Goal: Complete application form

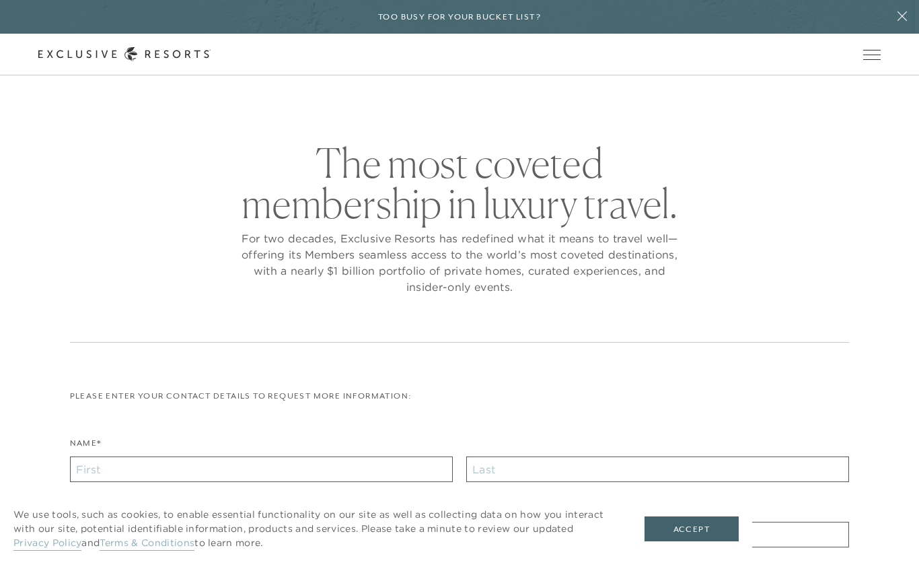
checkbox input "false"
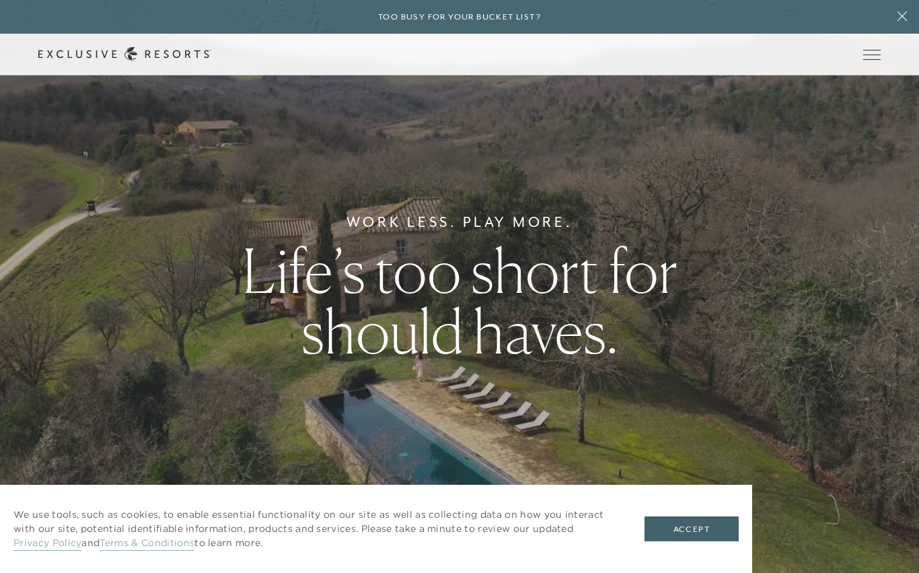
click at [877, 54] on span "Open navigation" at bounding box center [871, 54] width 17 height 1
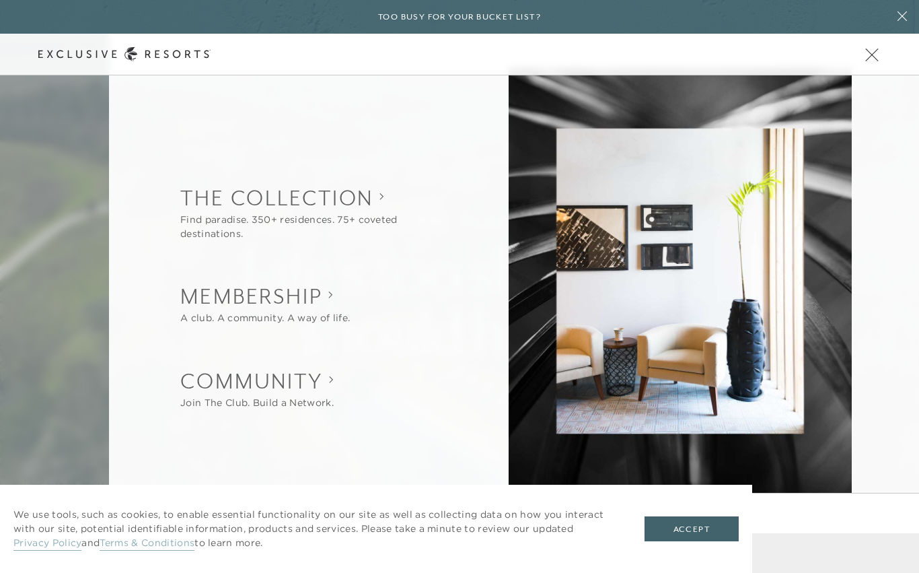
click at [865, 59] on button "Open navigation" at bounding box center [871, 54] width 17 height 9
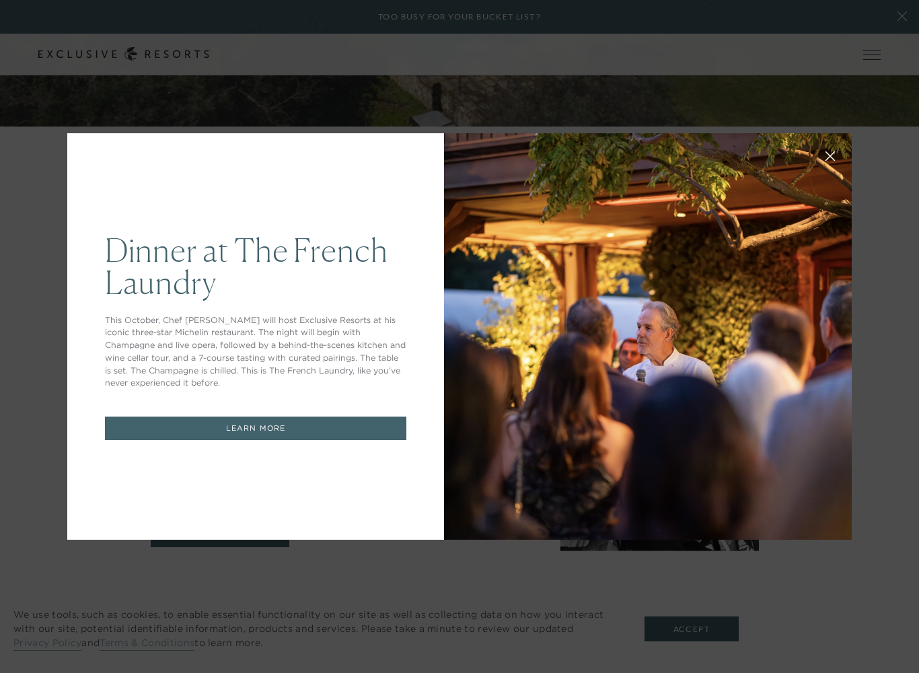
click at [813, 49] on div "Dinner at The [GEOGRAPHIC_DATA] This October, Chef [PERSON_NAME] will host Excl…" at bounding box center [459, 336] width 919 height 673
click at [843, 156] on button at bounding box center [830, 155] width 32 height 32
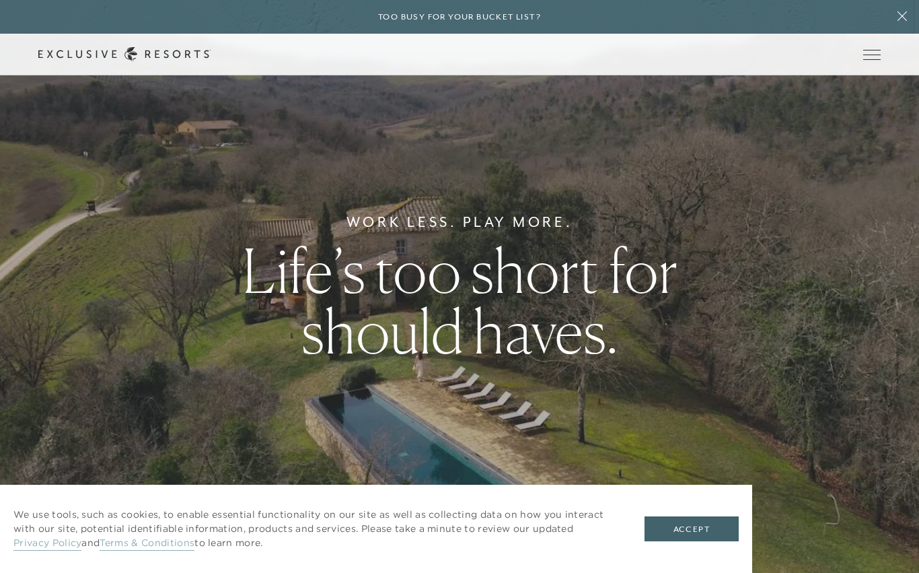
click at [881, 51] on button "Open navigation" at bounding box center [871, 54] width 17 height 9
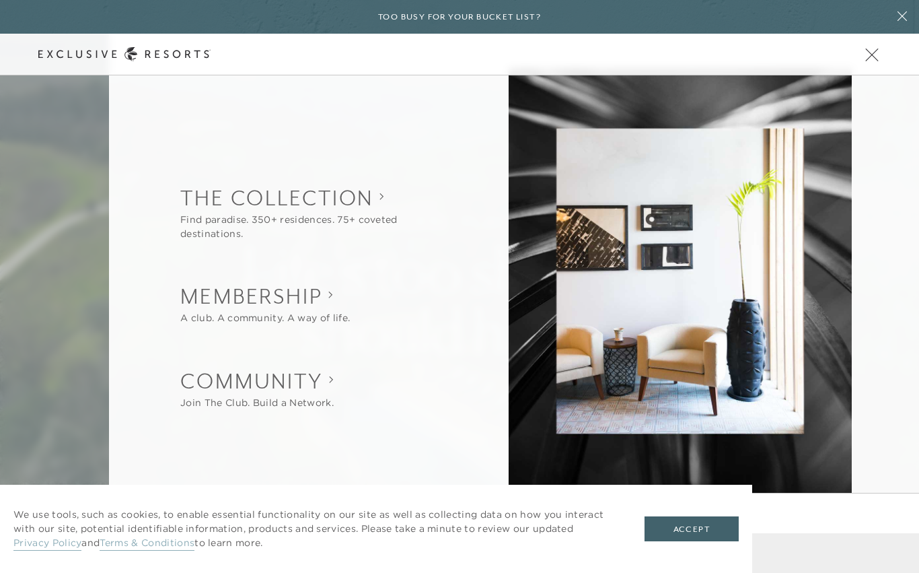
click at [897, 17] on icon at bounding box center [902, 16] width 26 height 11
